Goal: Task Accomplishment & Management: Manage account settings

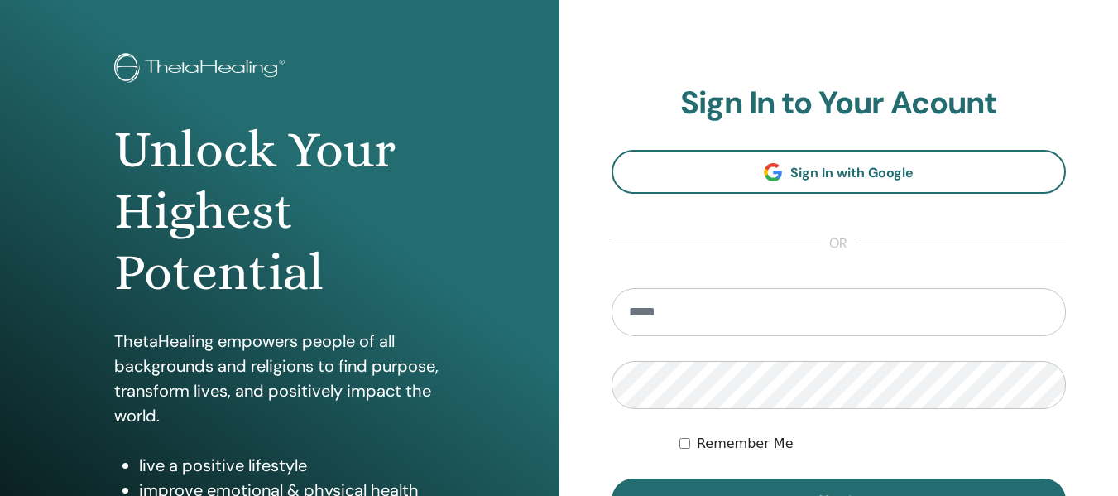
scroll to position [165, 0]
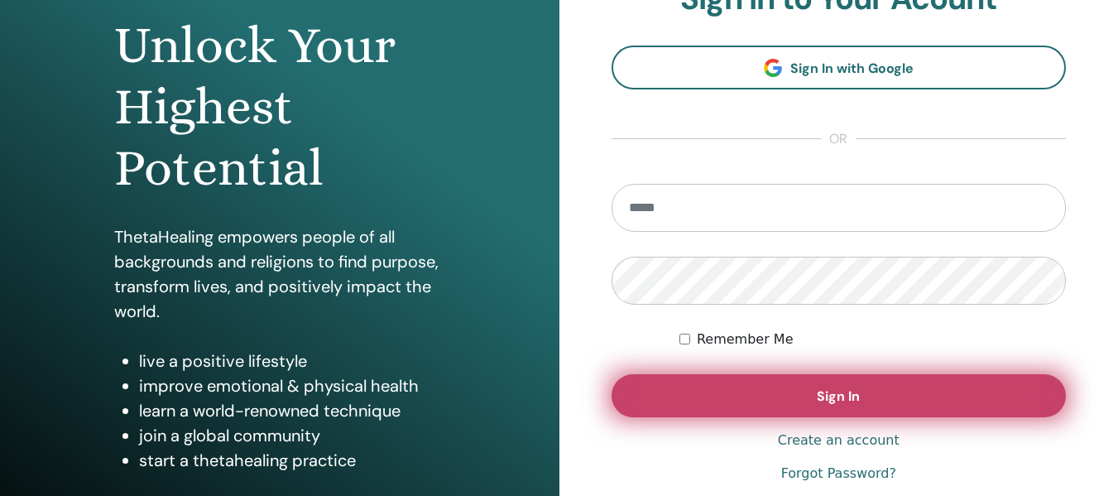
type input "**********"
click at [1033, 387] on button "Sign In" at bounding box center [838, 395] width 455 height 43
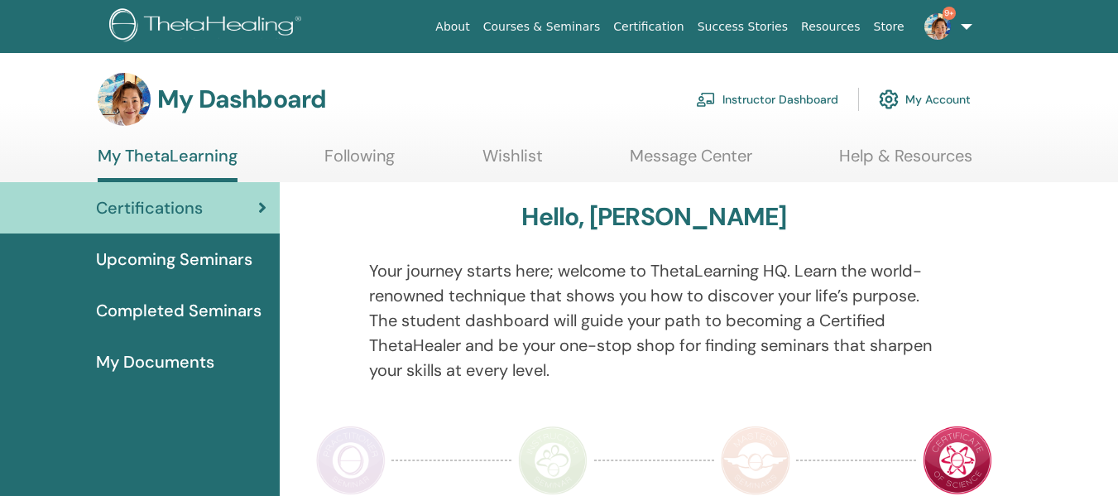
click at [768, 95] on link "Instructor Dashboard" at bounding box center [767, 99] width 142 height 36
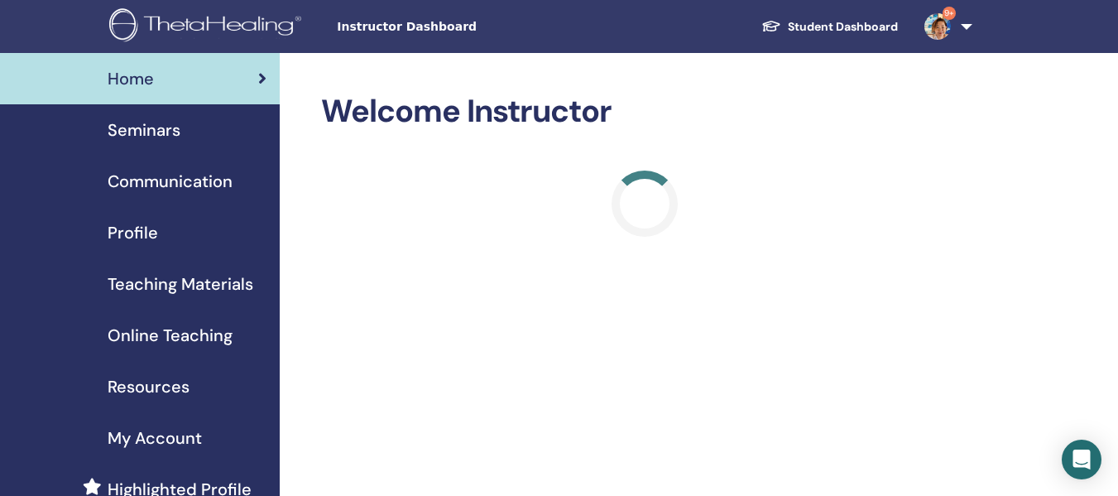
click at [160, 137] on span "Seminars" at bounding box center [144, 129] width 73 height 25
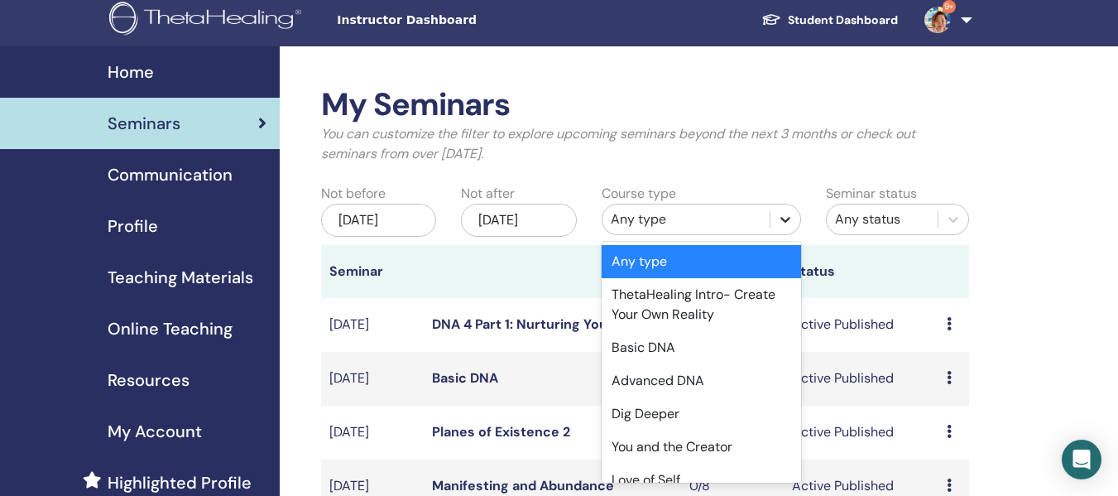
click at [783, 224] on icon at bounding box center [785, 219] width 17 height 17
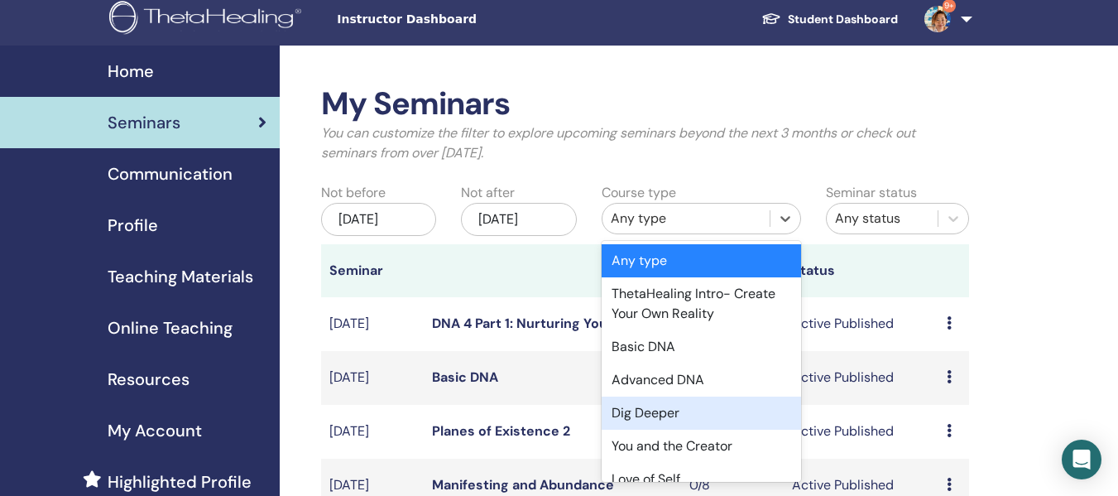
click at [696, 418] on div "Dig Deeper" at bounding box center [700, 412] width 199 height 33
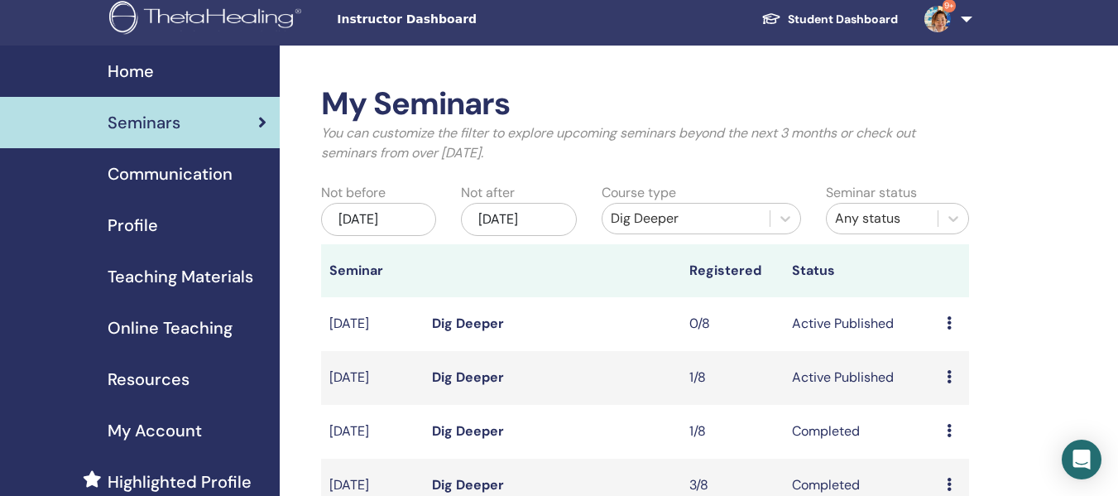
click at [443, 386] on link "Dig Deeper" at bounding box center [468, 376] width 72 height 17
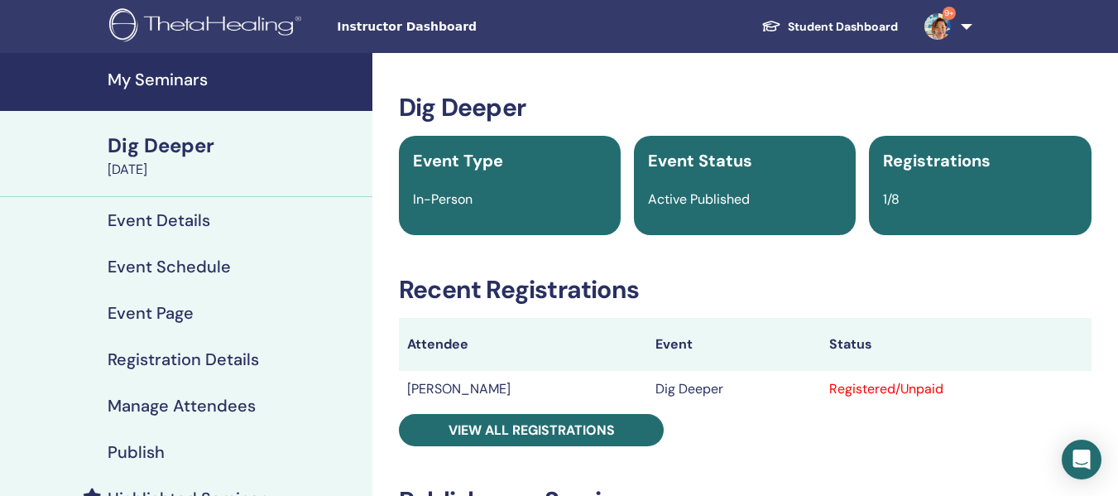
click at [247, 409] on h4 "Manage Attendees" at bounding box center [182, 405] width 148 height 20
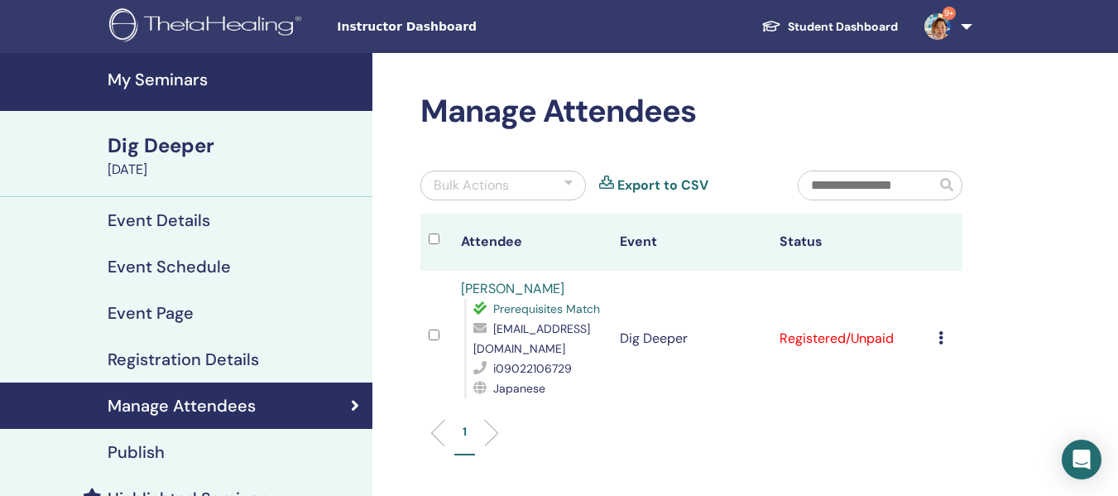
click at [937, 334] on td "Cancel Registration Do not auto-certify Mark as Paid Mark as Unpaid Mark as Abs…" at bounding box center [946, 339] width 32 height 136
click at [940, 339] on icon at bounding box center [940, 337] width 5 height 13
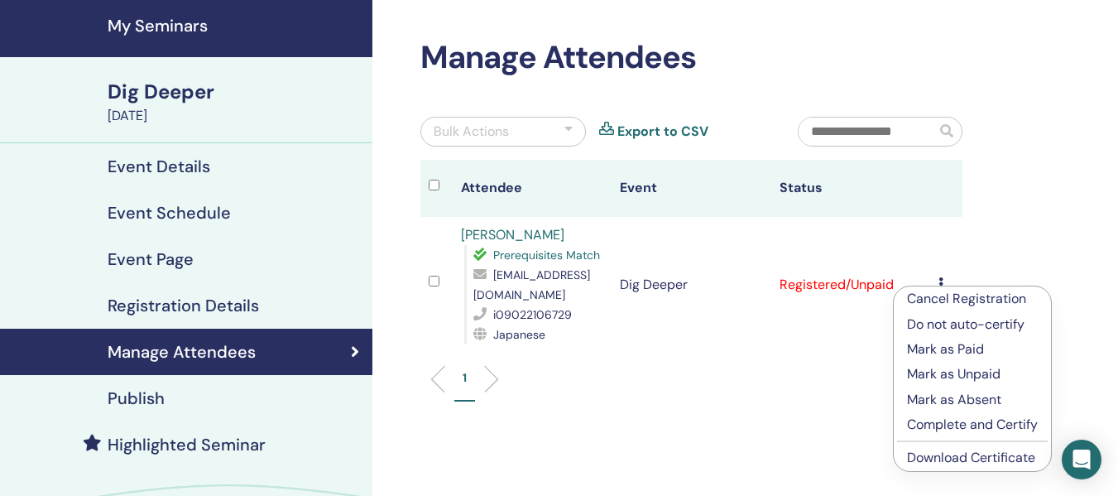
scroll to position [83, 0]
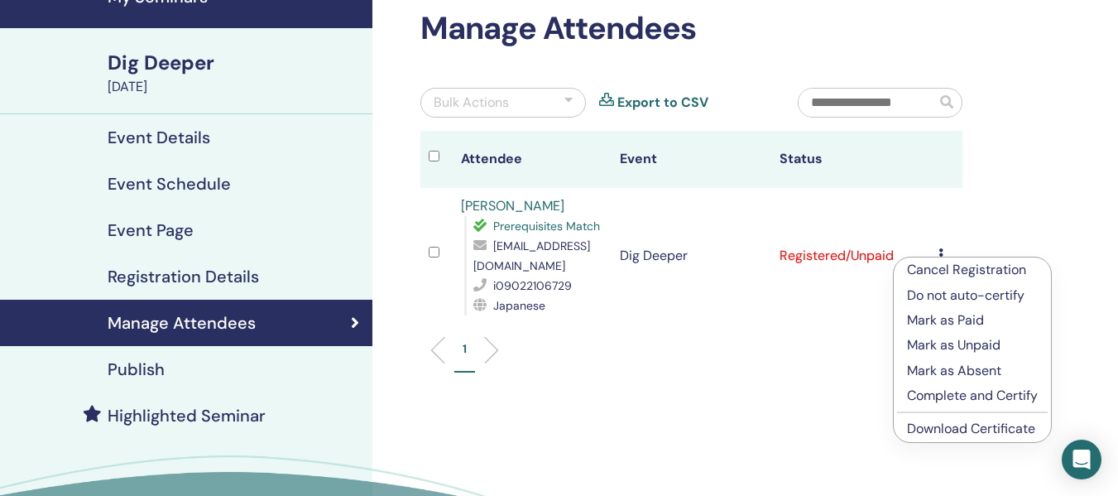
click at [964, 395] on p "Complete and Certify" at bounding box center [972, 396] width 131 height 20
